Goal: Task Accomplishment & Management: Complete application form

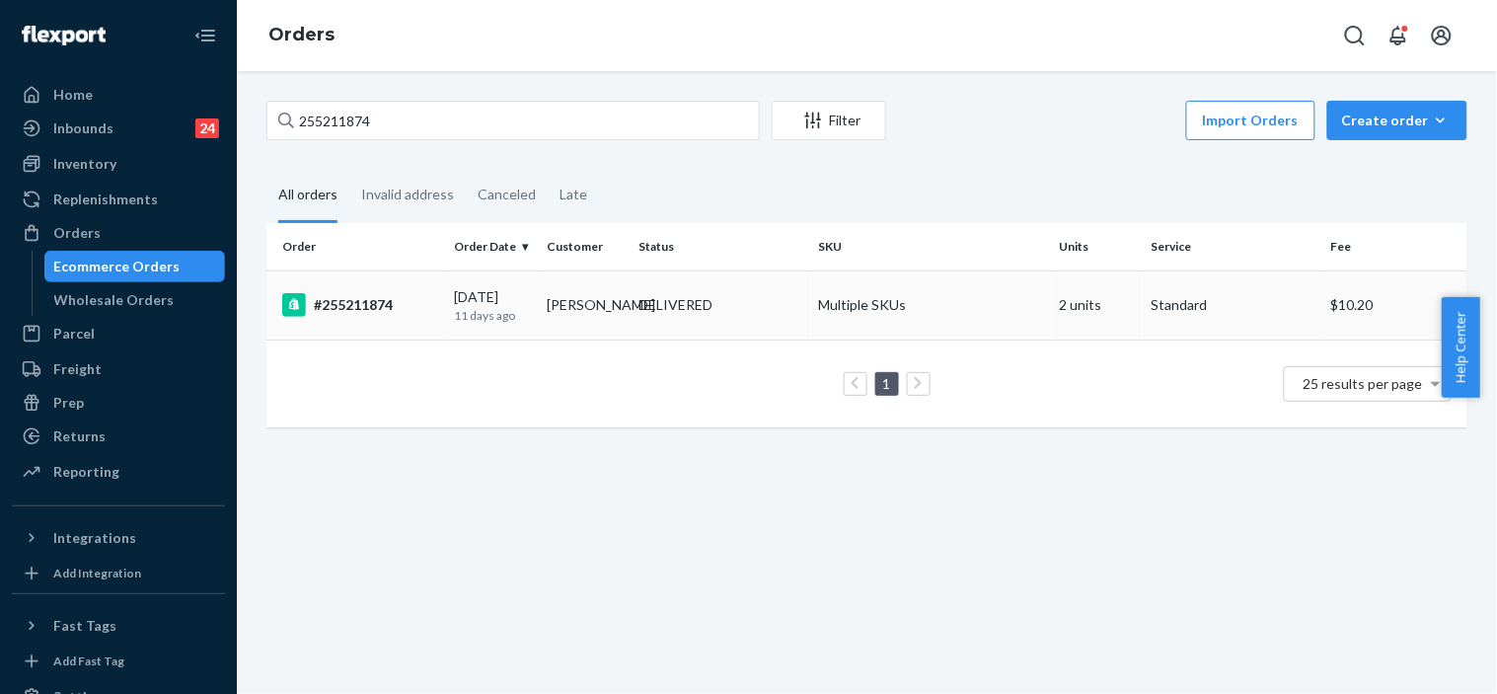
type input "255211874"
click at [791, 310] on div "DELIVERED" at bounding box center [721, 305] width 173 height 20
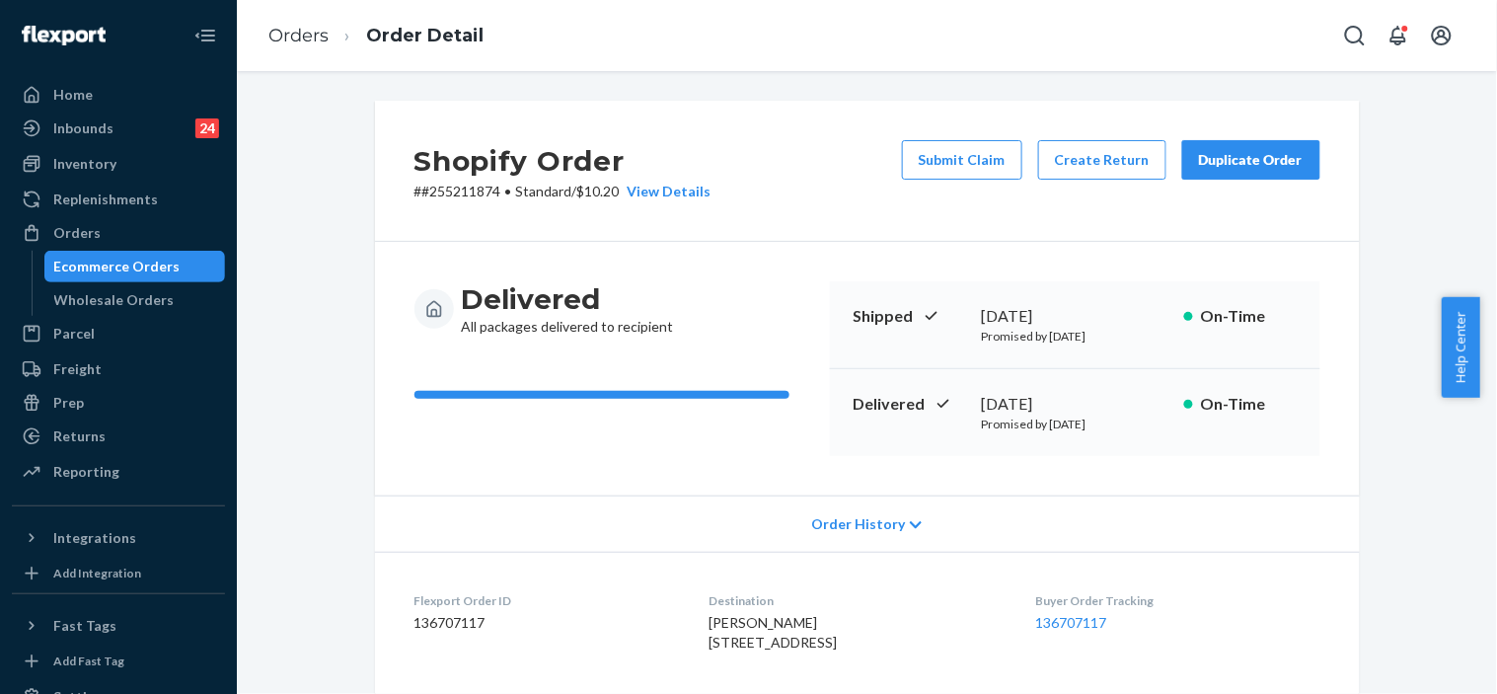
click at [1222, 168] on div "Duplicate Order" at bounding box center [1251, 160] width 105 height 20
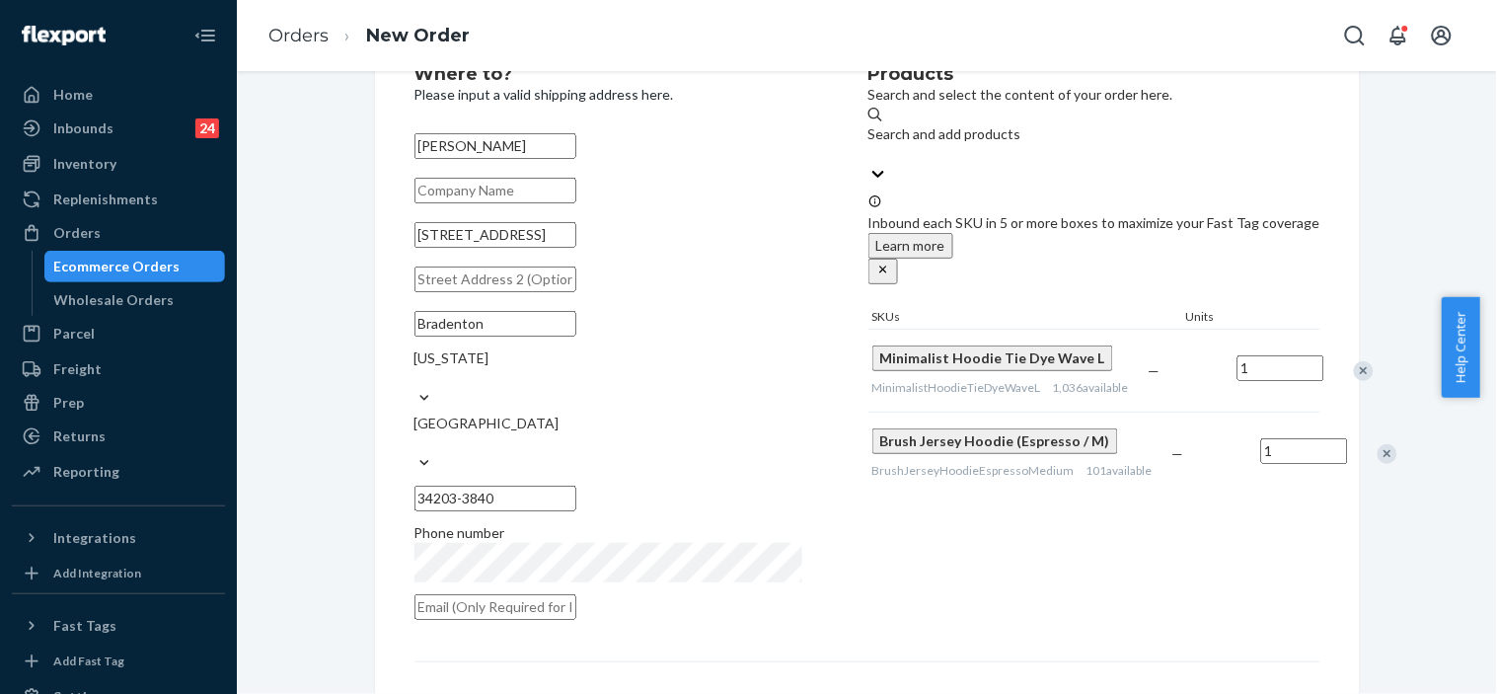
scroll to position [74, 0]
click at [485, 249] on input "[STREET_ADDRESS]" at bounding box center [495, 236] width 162 height 26
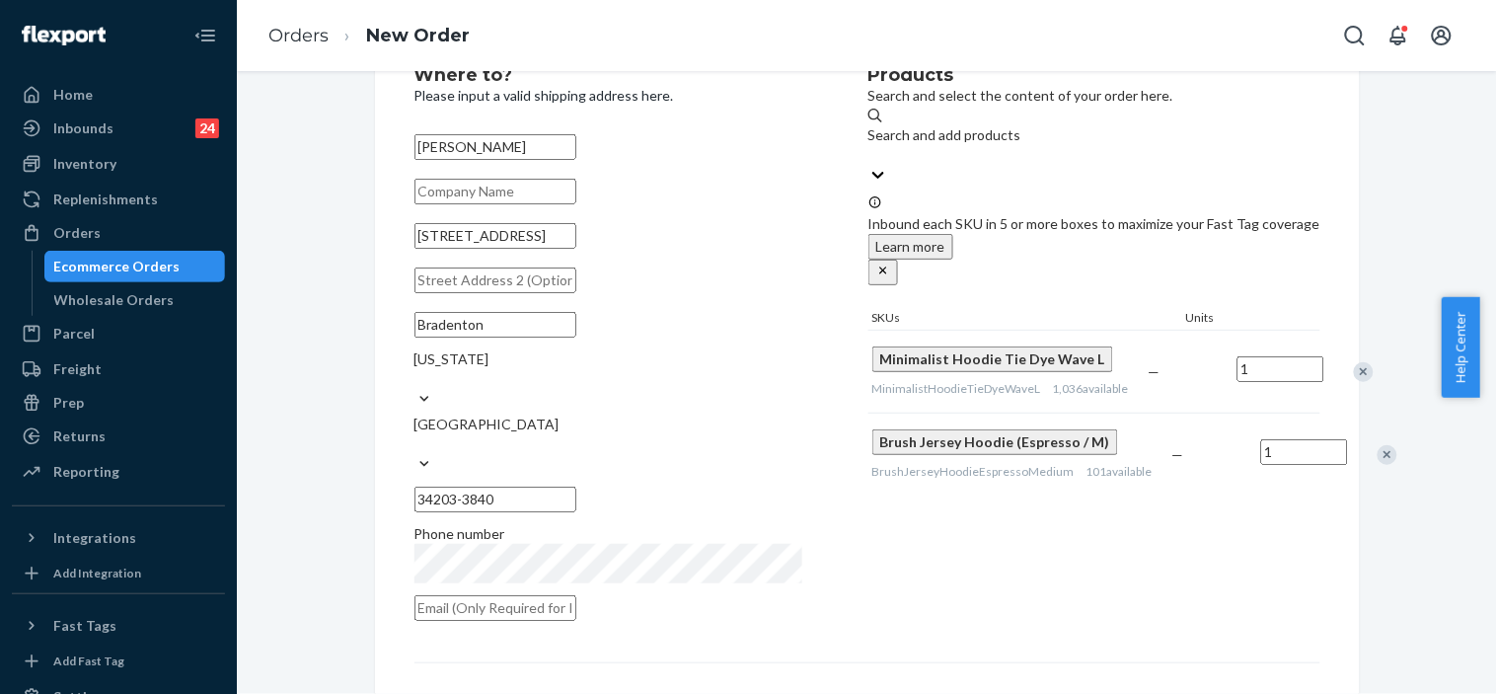
paste input "[STREET_ADDRESS]"
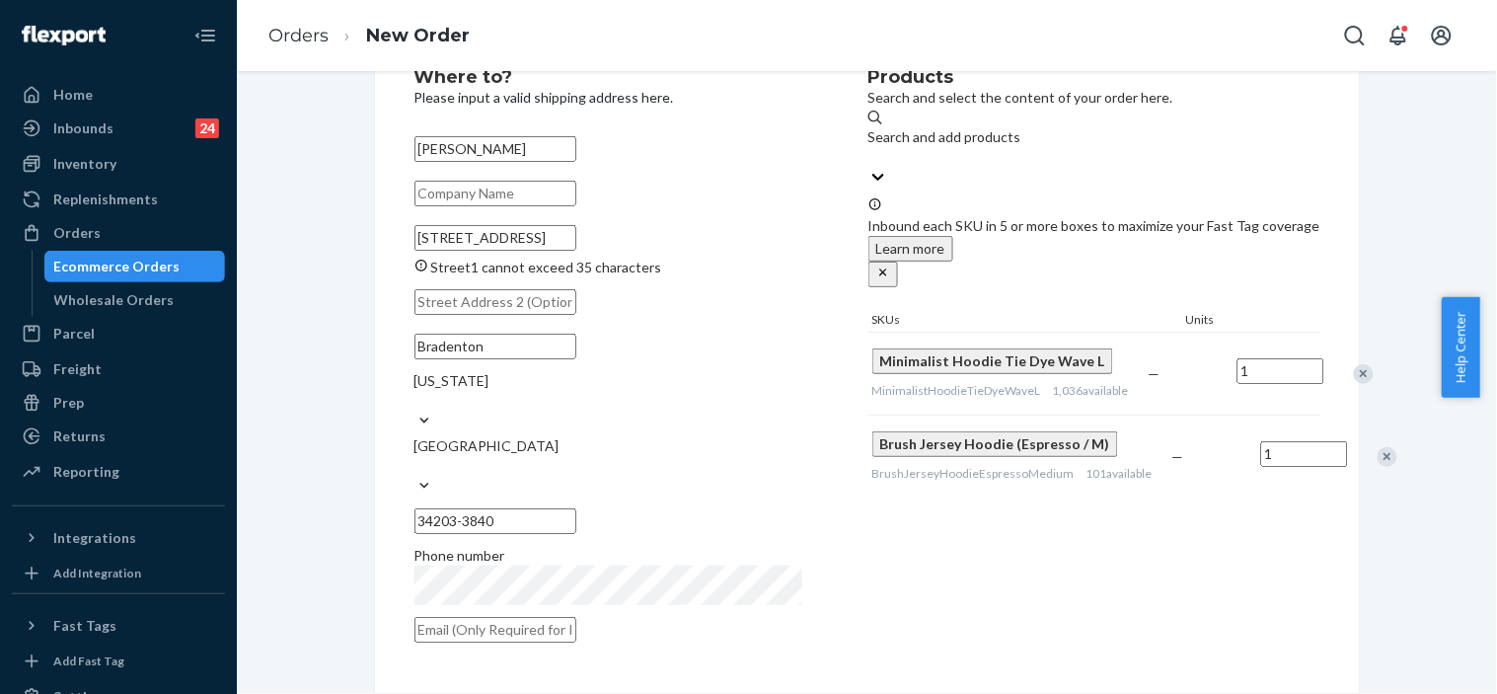
scroll to position [41, 0]
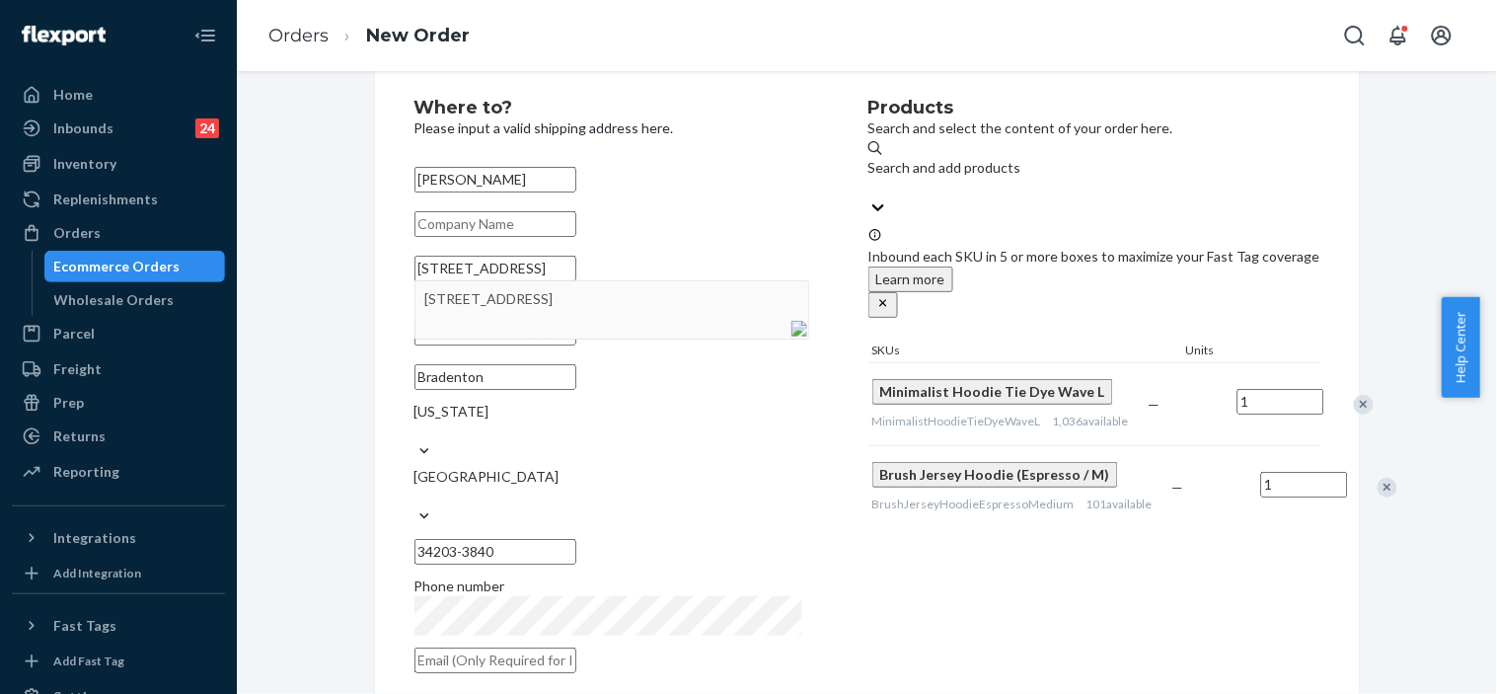
type input "[STREET_ADDRESS]"
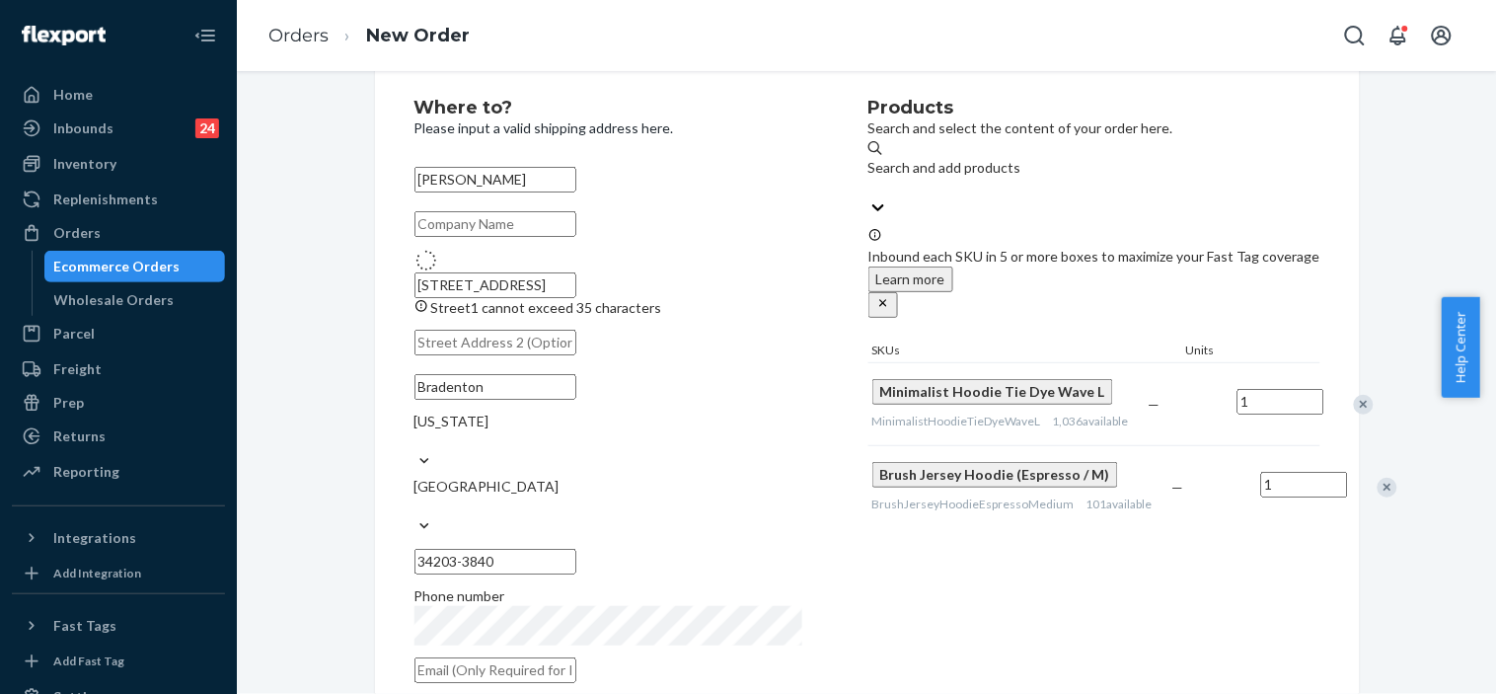
type input "Rockledge"
type input "32955"
type input "3452 Siderwheel Dr"
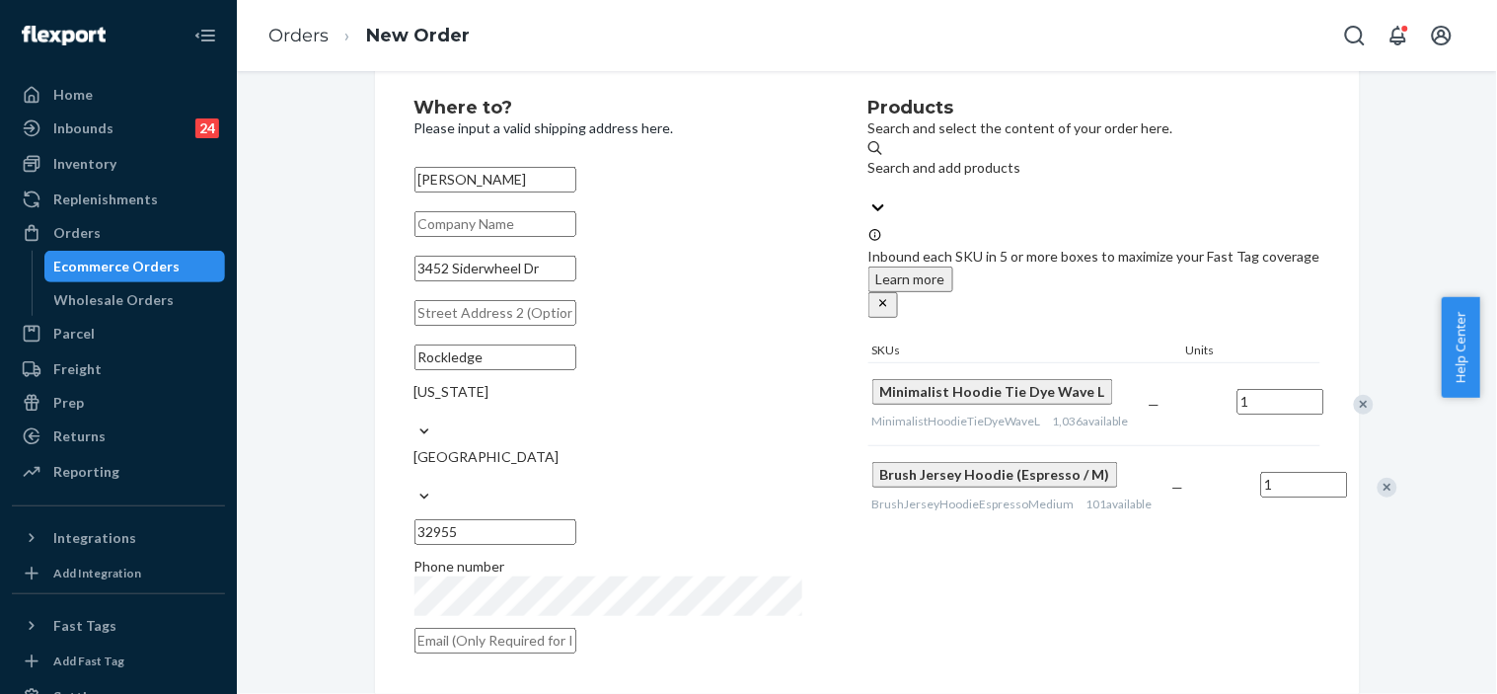
scroll to position [302, 0]
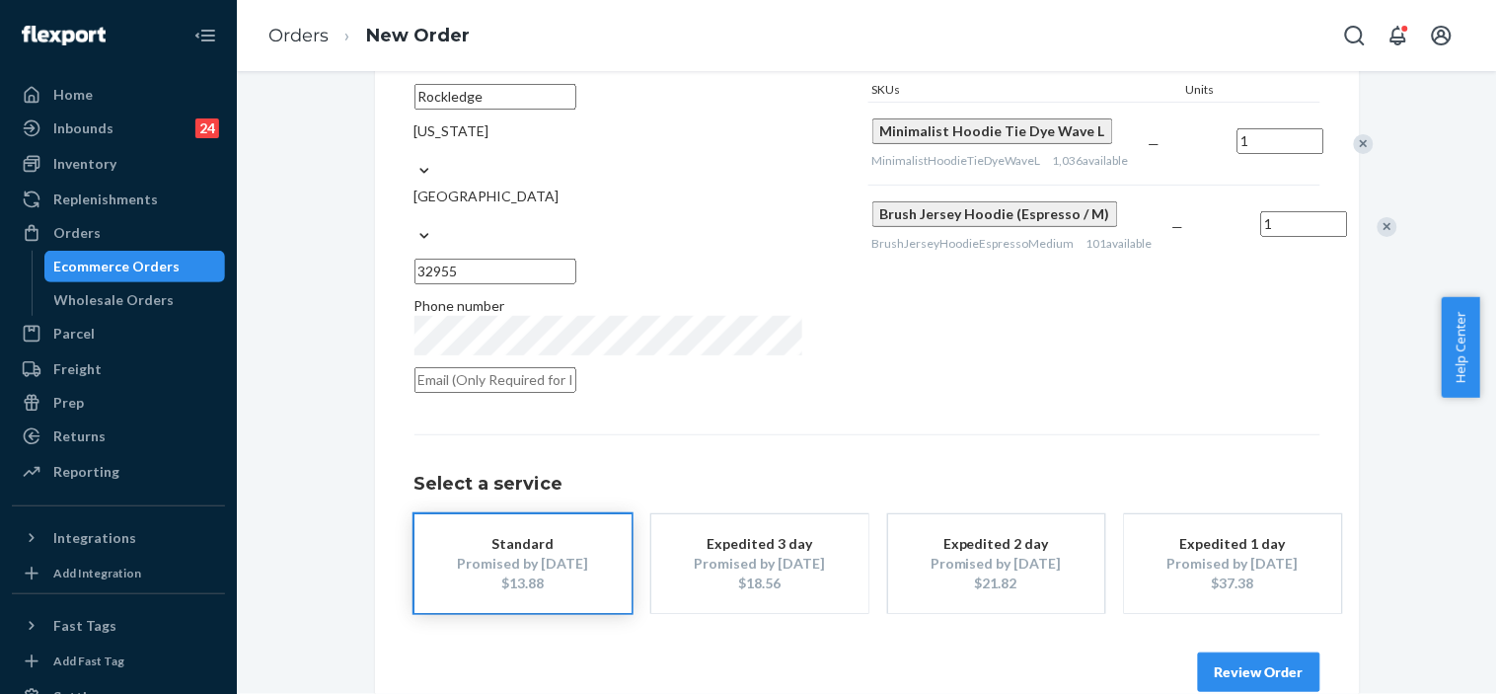
click at [1228, 652] on button "Review Order" at bounding box center [1259, 671] width 122 height 39
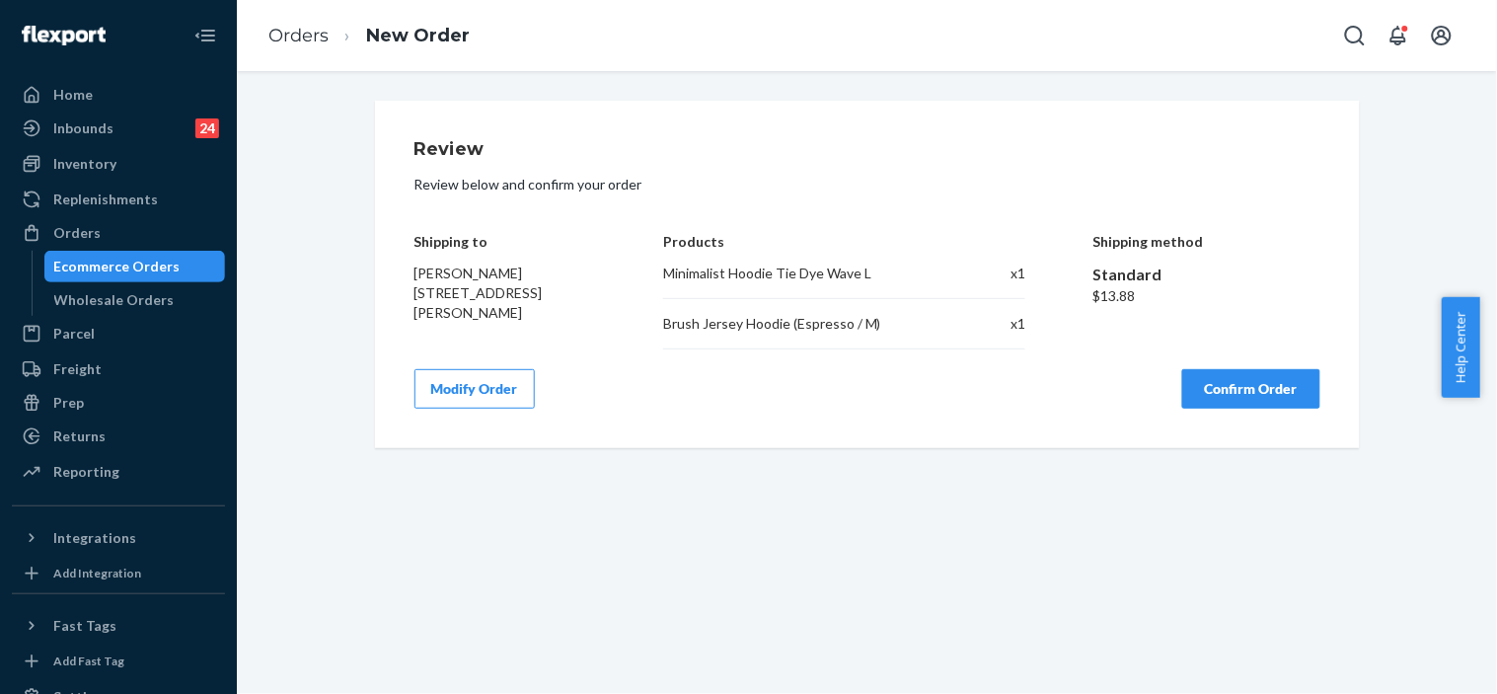
scroll to position [0, 0]
click at [1210, 387] on button "Confirm Order" at bounding box center [1251, 388] width 138 height 39
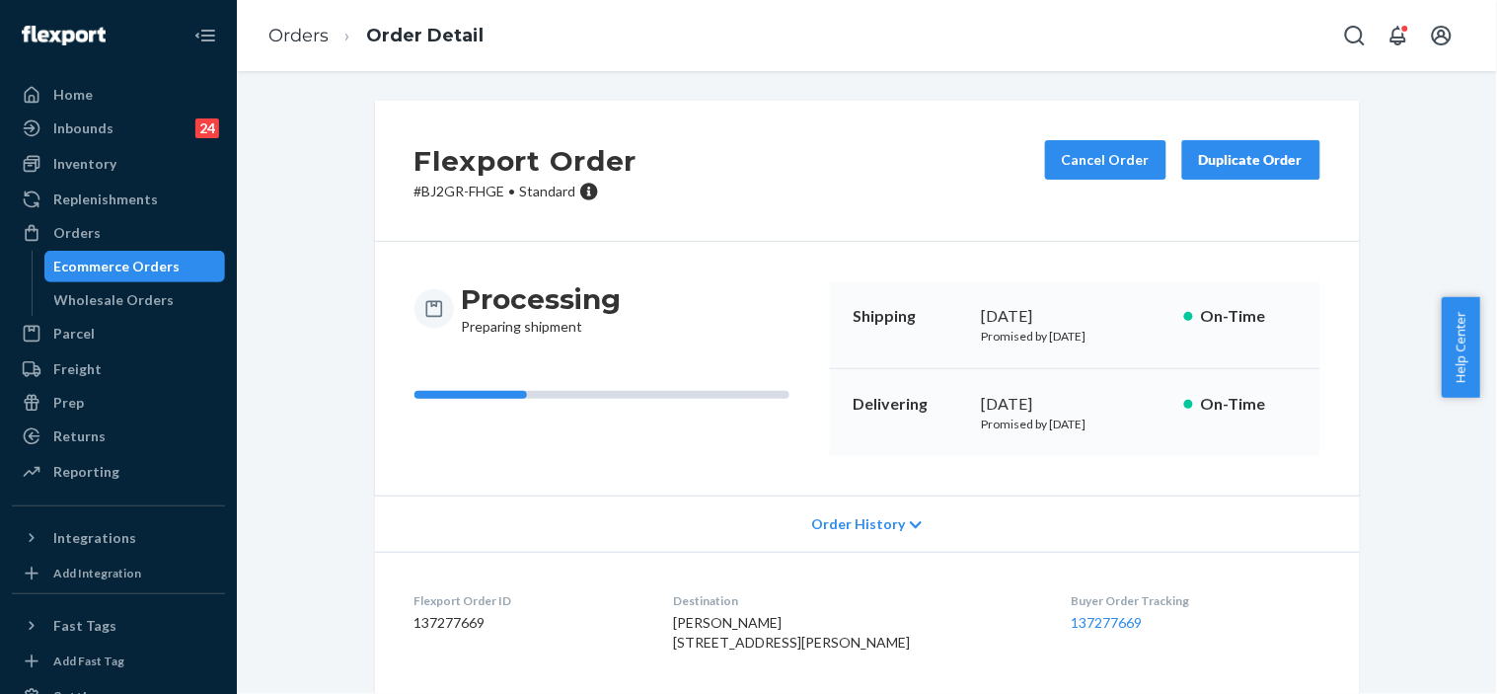
click at [438, 190] on p "# BJ2GR-FHGE • Standard" at bounding box center [525, 192] width 223 height 20
click at [491, 184] on p "# BJ2GR-FHGE • Standard" at bounding box center [525, 192] width 223 height 20
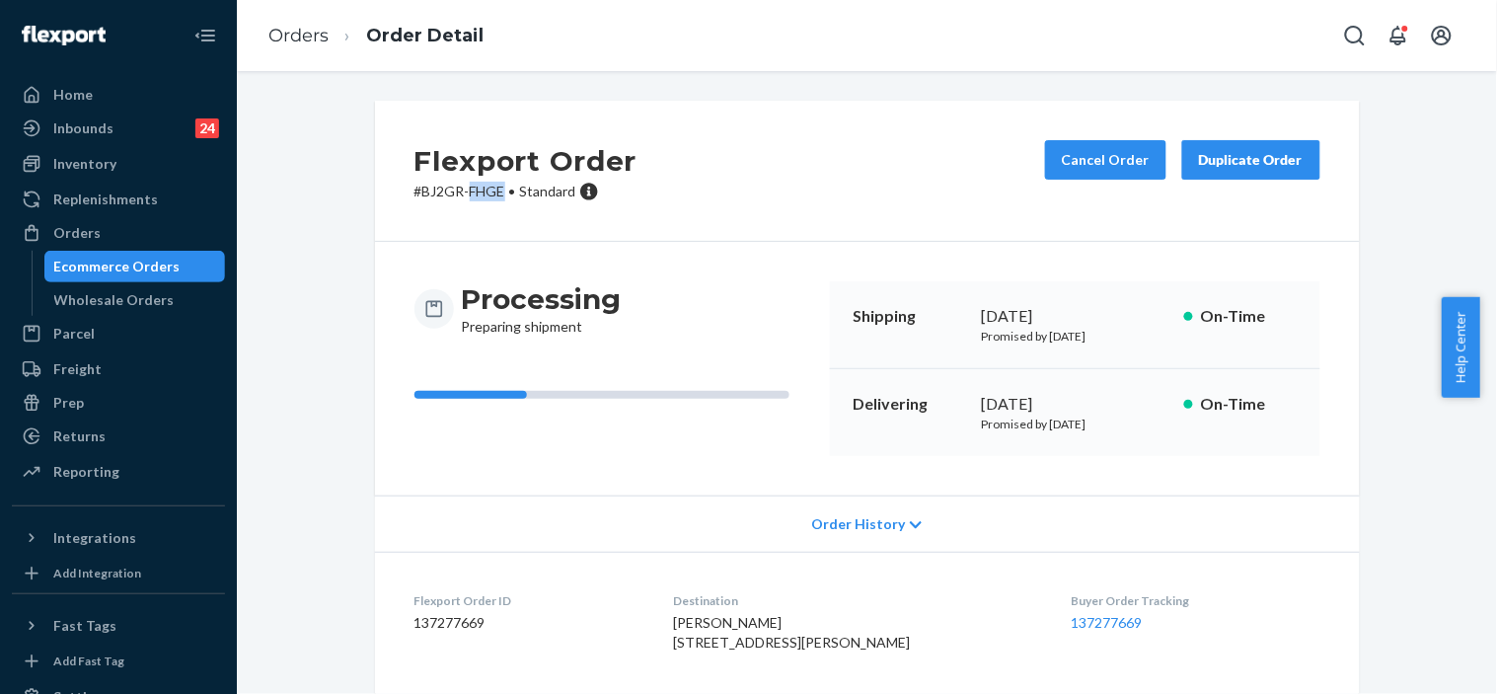
click at [491, 184] on p "# BJ2GR-FHGE • Standard" at bounding box center [525, 192] width 223 height 20
click at [489, 238] on div "Flexport Order # BJ2GR-FHGE • Standard Cancel Order Duplicate Order" at bounding box center [867, 171] width 985 height 141
drag, startPoint x: 493, startPoint y: 189, endPoint x: 410, endPoint y: 188, distance: 83.9
click at [414, 188] on p "# BJ2GR-FHGE • Standard" at bounding box center [525, 192] width 223 height 20
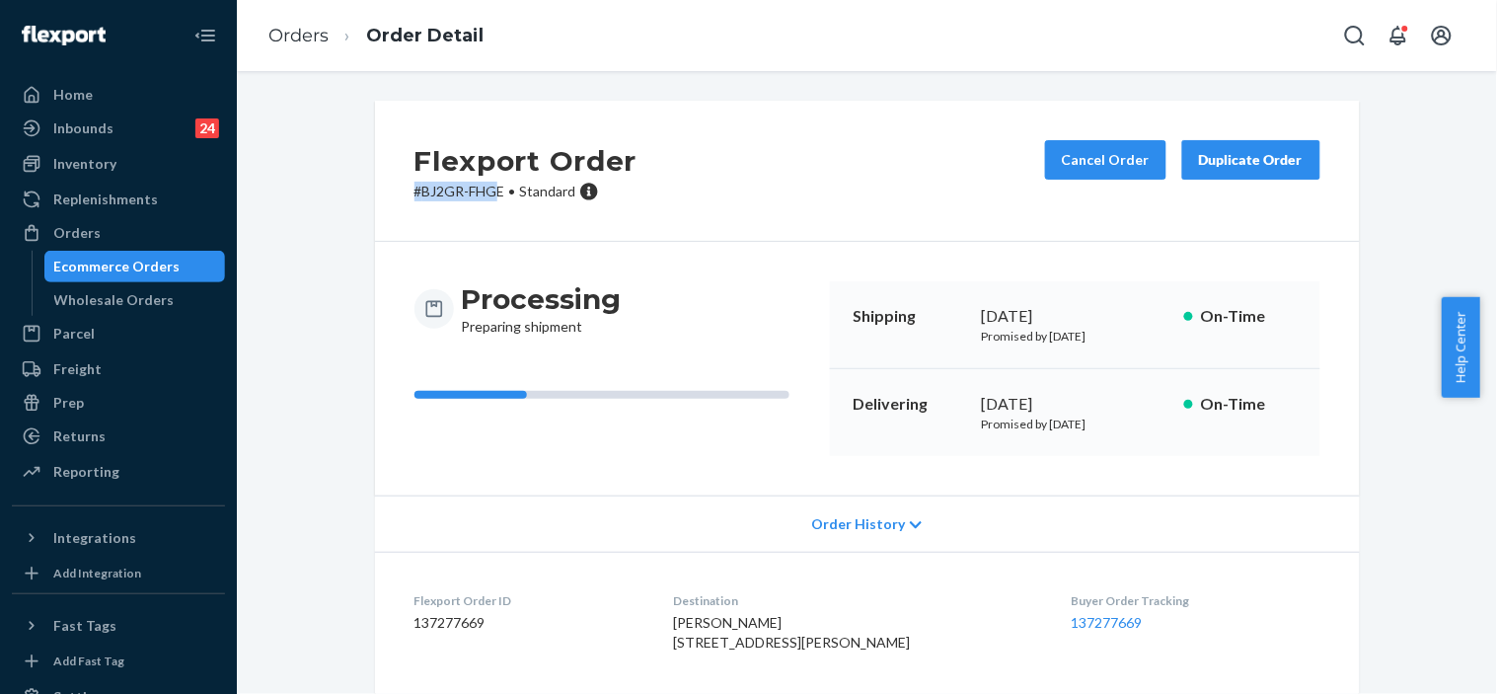
click at [414, 188] on p "# BJ2GR-FHGE • Standard" at bounding box center [525, 192] width 223 height 20
drag, startPoint x: 497, startPoint y: 190, endPoint x: 417, endPoint y: 197, distance: 80.2
click at [417, 197] on p "# BJ2GR-FHGE • Standard" at bounding box center [525, 192] width 223 height 20
copy p "BJ2GR-FHGE"
click at [289, 43] on link "Orders" at bounding box center [298, 36] width 60 height 22
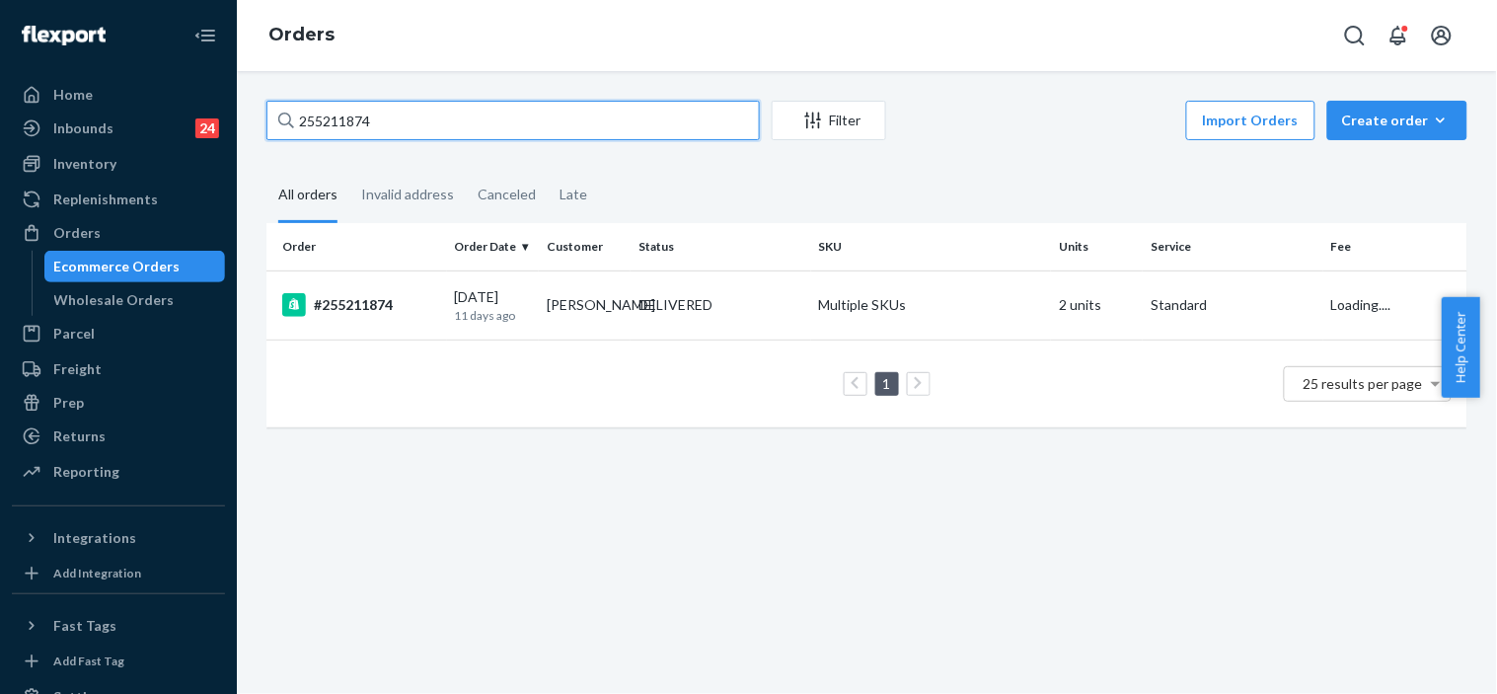
click at [359, 118] on input "255211874" at bounding box center [512, 120] width 493 height 39
paste input "34100"
type input "255341004"
